Goal: Register for event/course

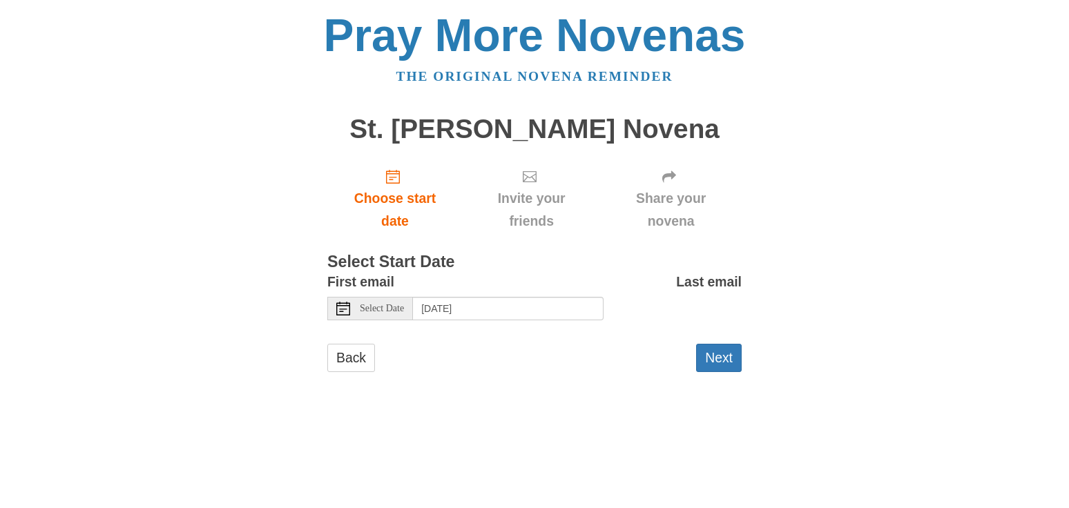
click at [342, 309] on icon at bounding box center [343, 309] width 14 height 14
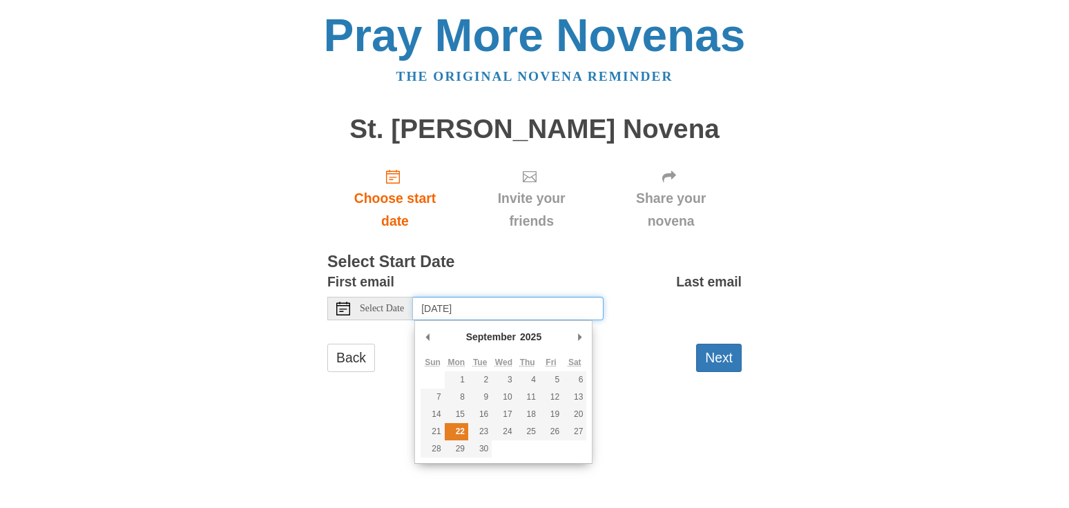
type input "Monday, September 22nd"
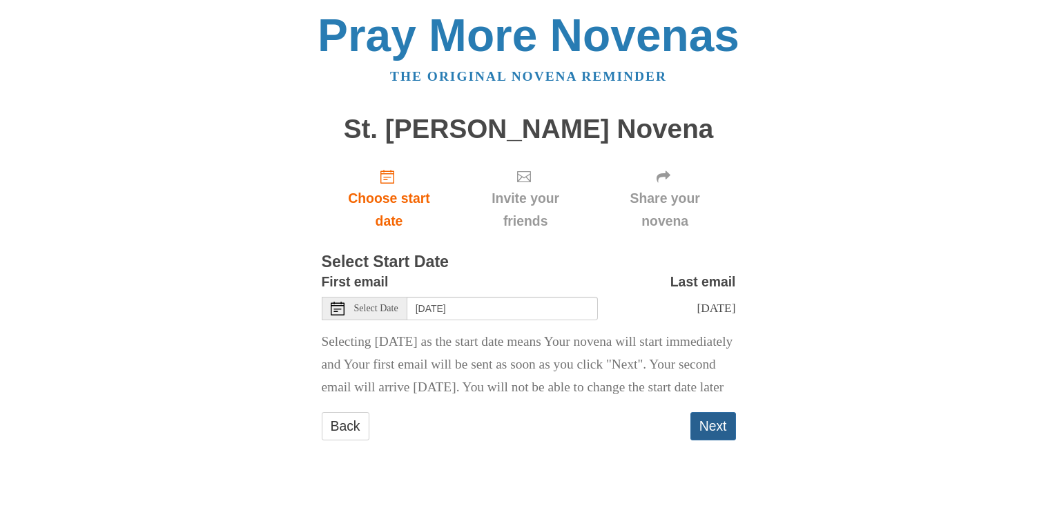
click at [719, 440] on button "Next" at bounding box center [713, 426] width 46 height 28
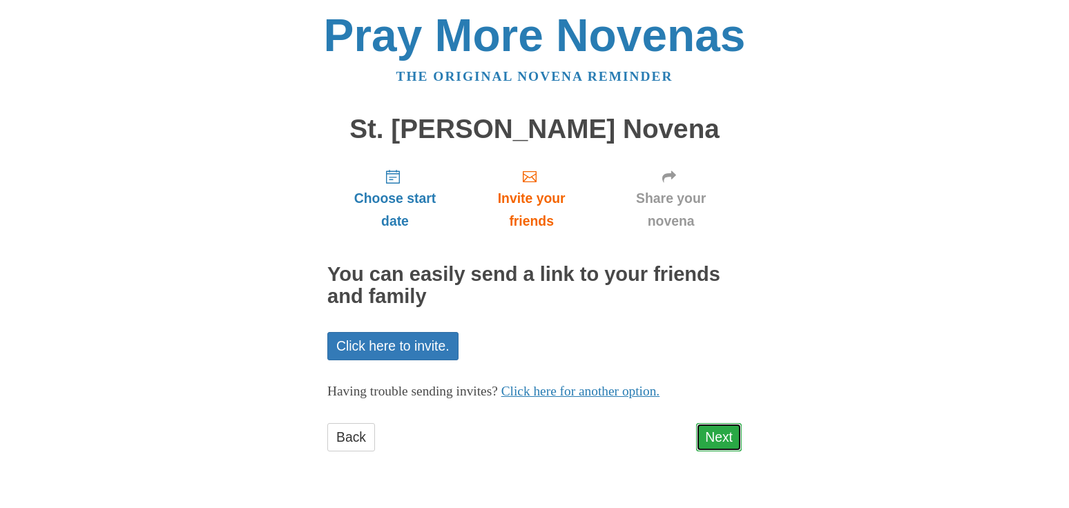
click at [714, 438] on link "Next" at bounding box center [719, 437] width 46 height 28
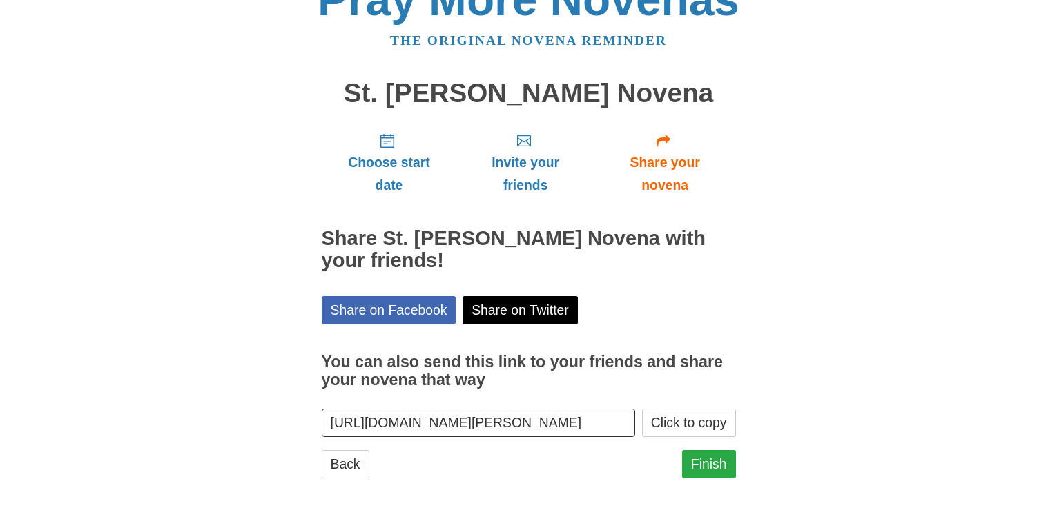
scroll to position [46, 0]
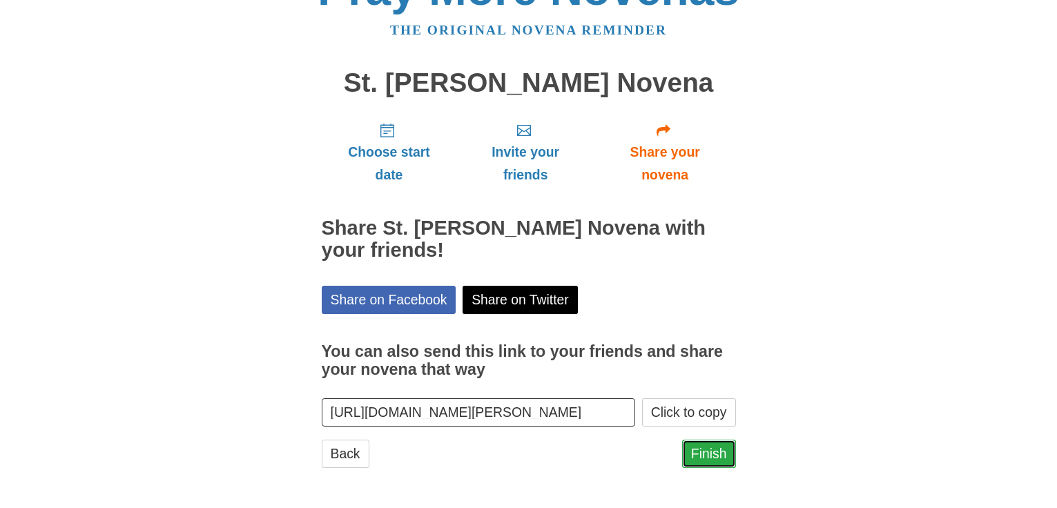
click at [701, 456] on link "Finish" at bounding box center [709, 454] width 54 height 28
